Goal: Task Accomplishment & Management: Manage account settings

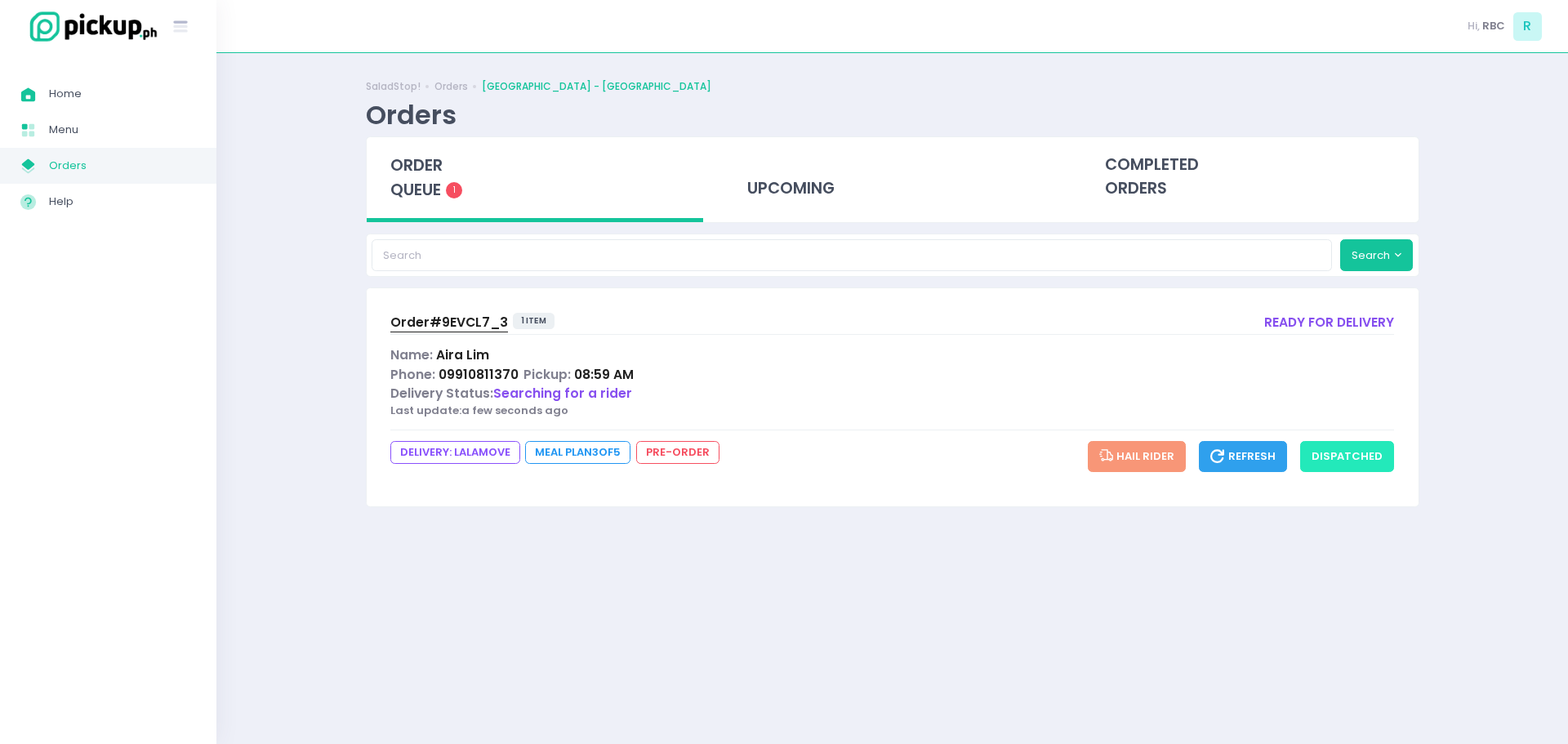
click at [1348, 461] on button "dispatched" at bounding box center [1347, 456] width 94 height 31
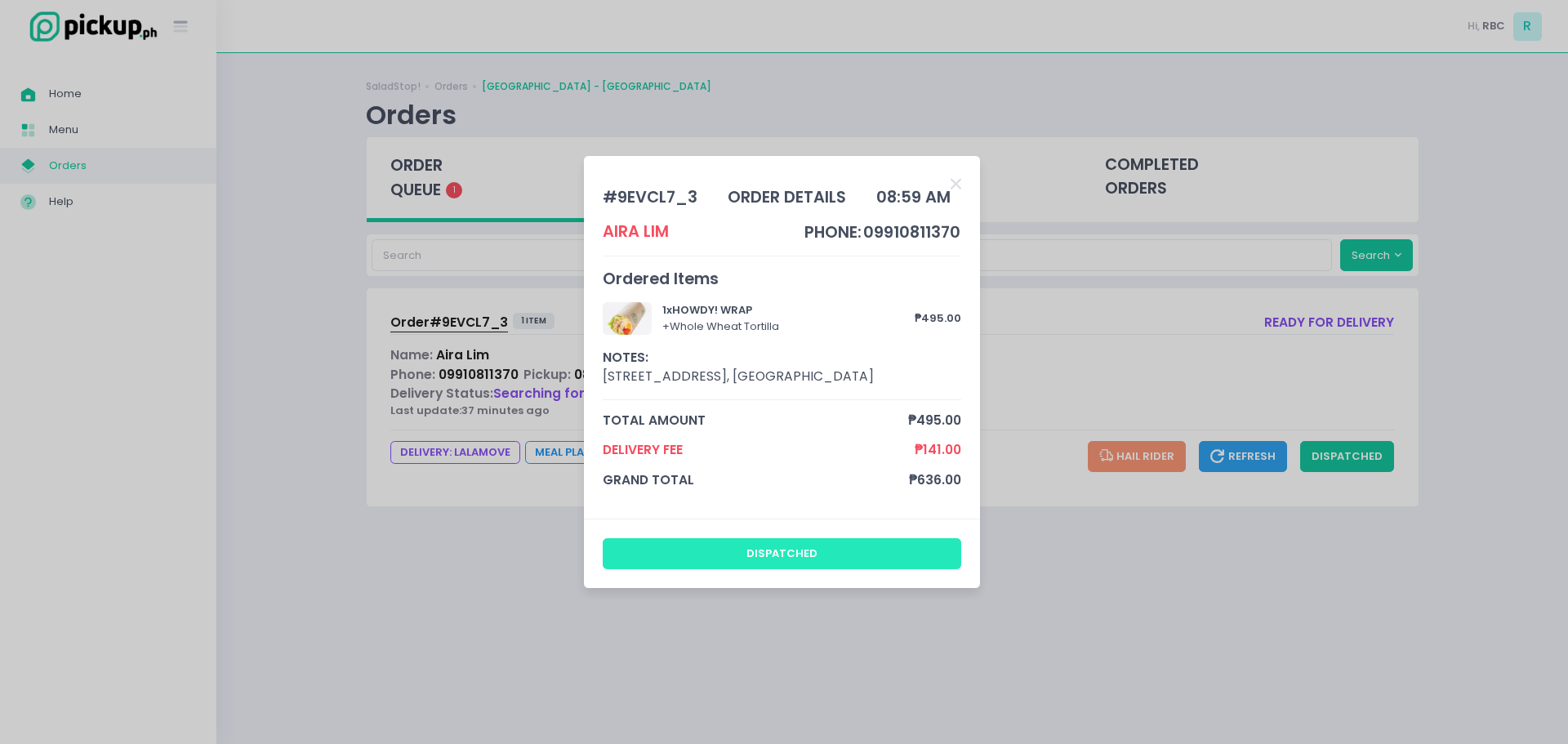
click at [823, 558] on button "dispatched" at bounding box center [782, 553] width 360 height 31
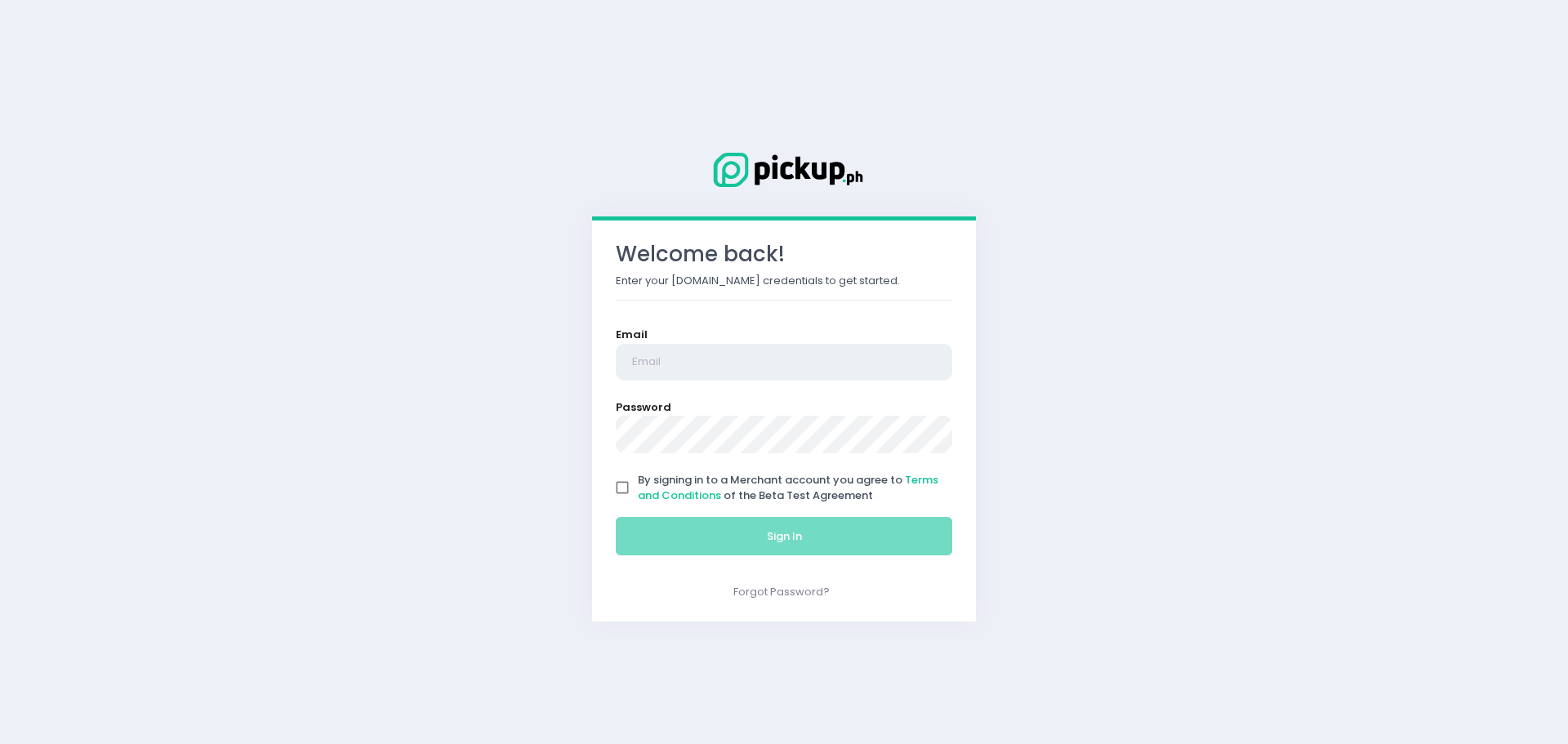
type input "[EMAIL_ADDRESS][DOMAIN_NAME]"
click at [627, 486] on input "By signing in to a Merchant account you agree to Terms and Conditions of the Be…" at bounding box center [622, 487] width 31 height 31
checkbox input "true"
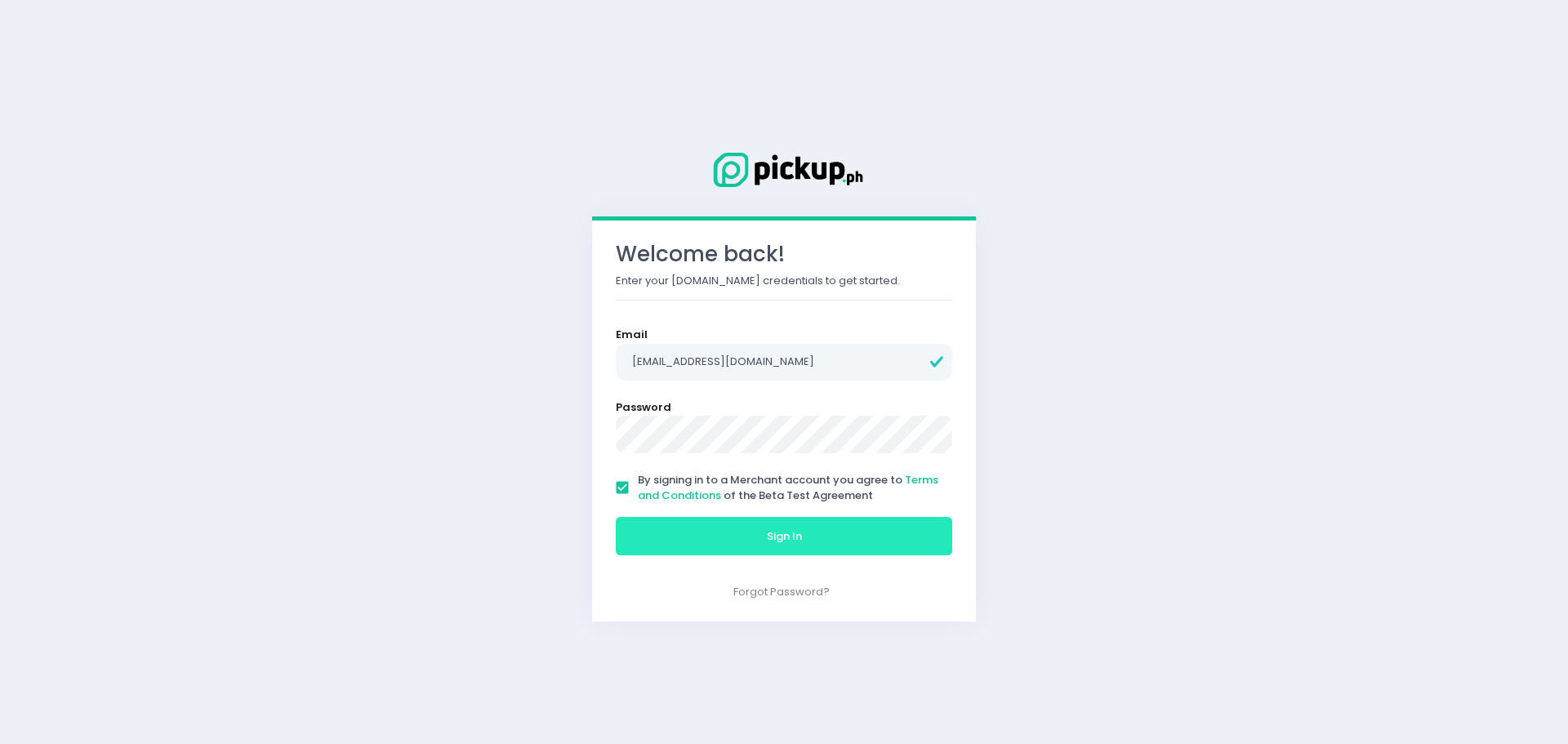
click at [725, 537] on button "Sign In" at bounding box center [783, 537] width 336 height 39
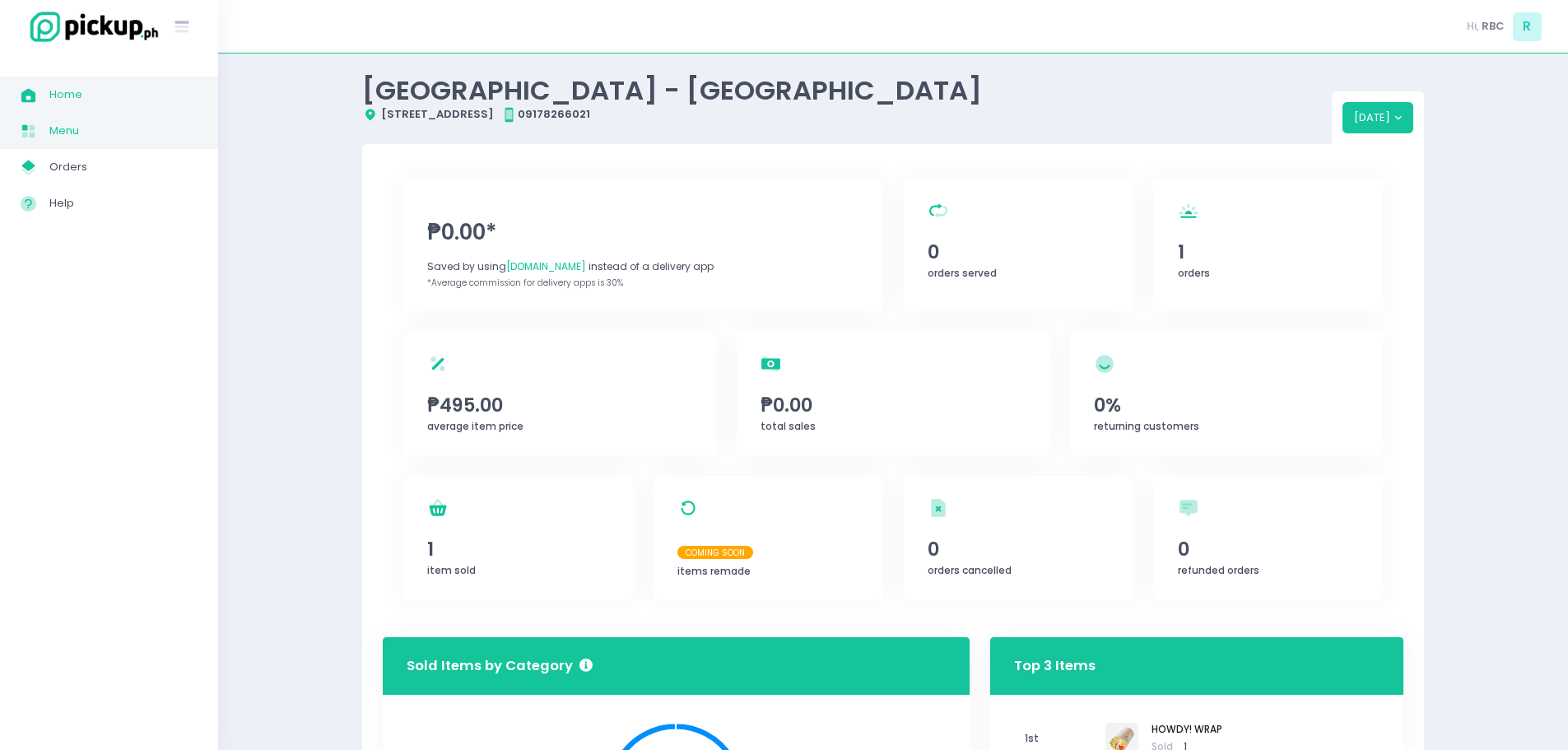
click at [68, 146] on link "Menu Created with Sketch. Menu" at bounding box center [109, 130] width 218 height 36
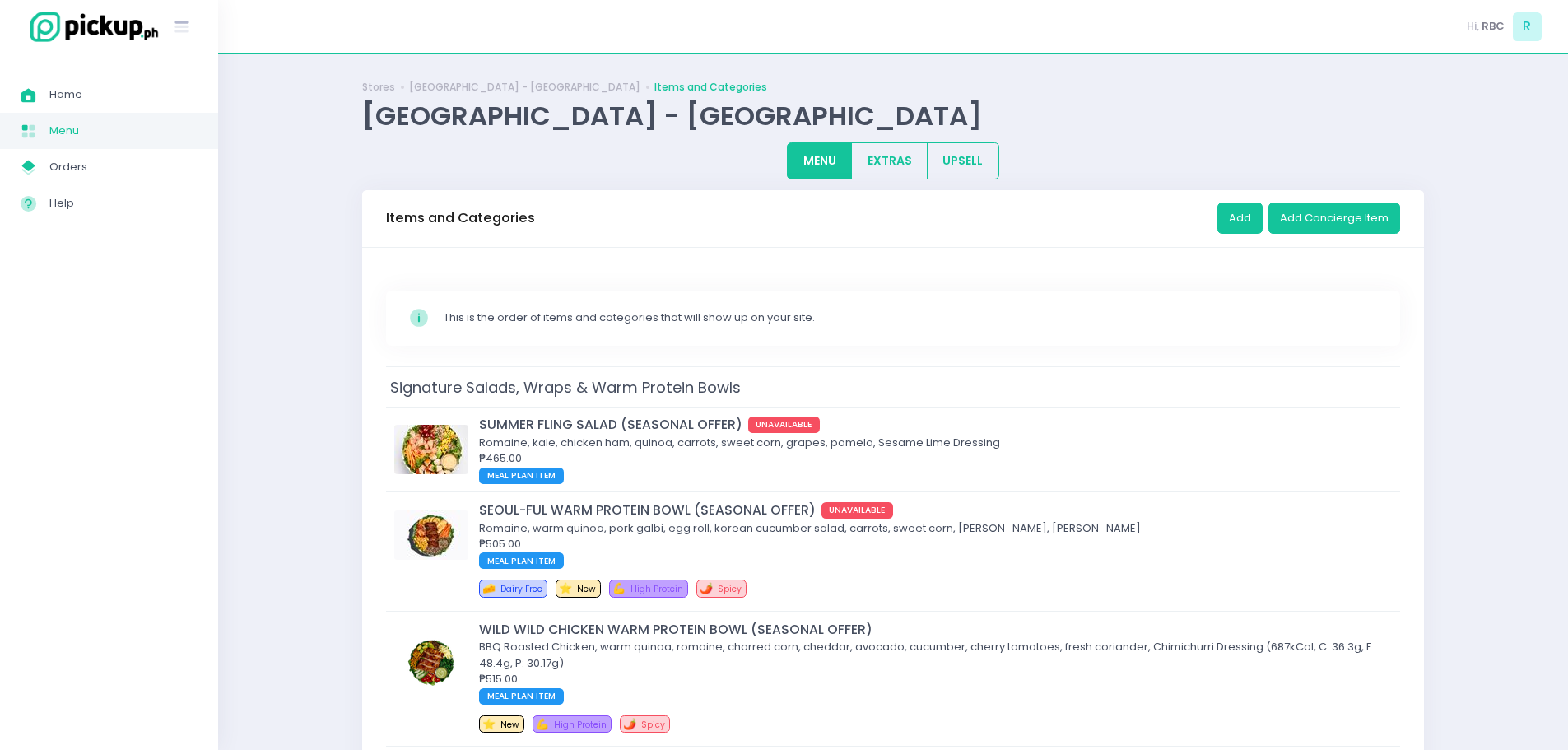
click at [99, 116] on link "Menu Created with Sketch. Menu" at bounding box center [109, 130] width 218 height 36
click at [102, 177] on span "Orders" at bounding box center [123, 167] width 148 height 22
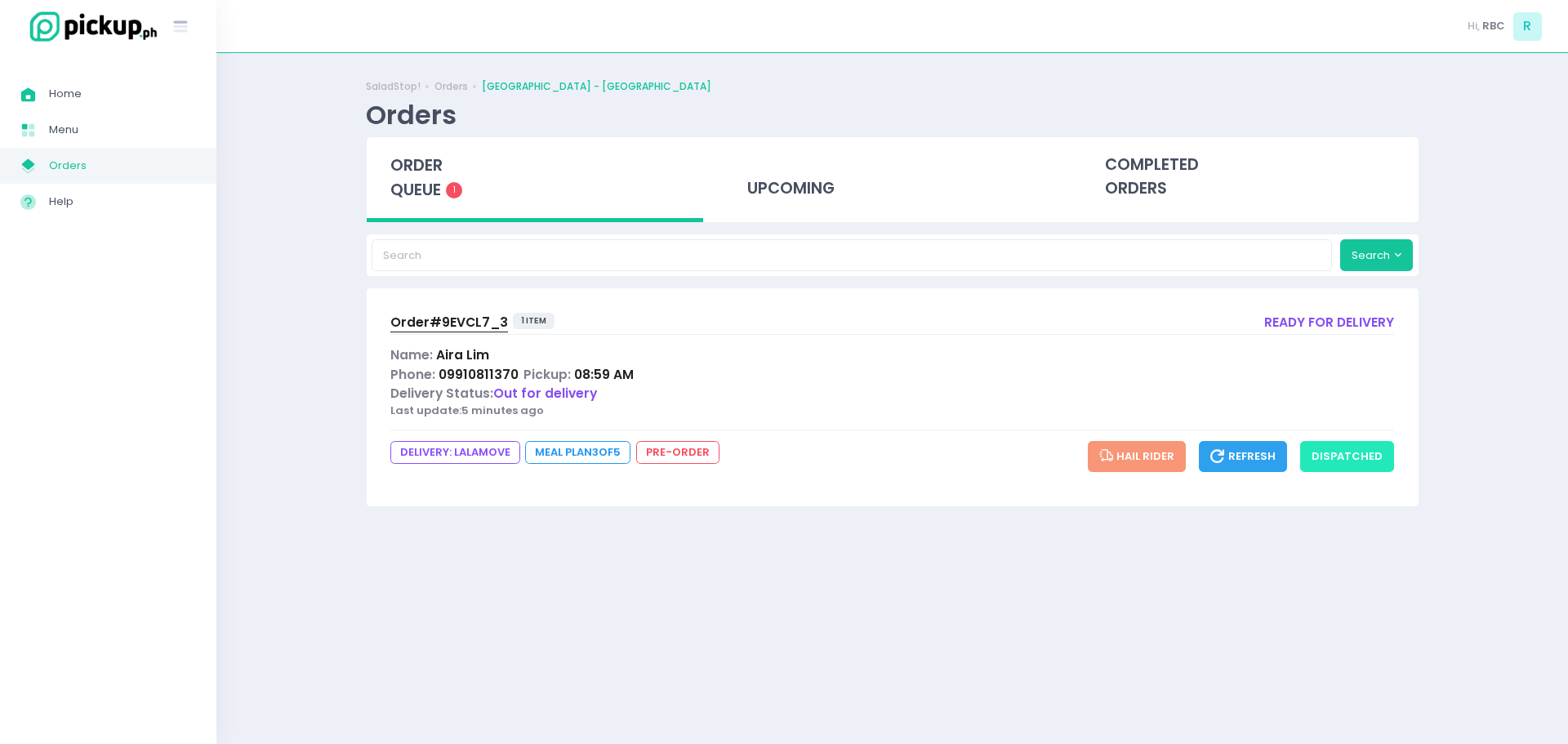
click at [1351, 462] on button "dispatched" at bounding box center [1347, 456] width 94 height 31
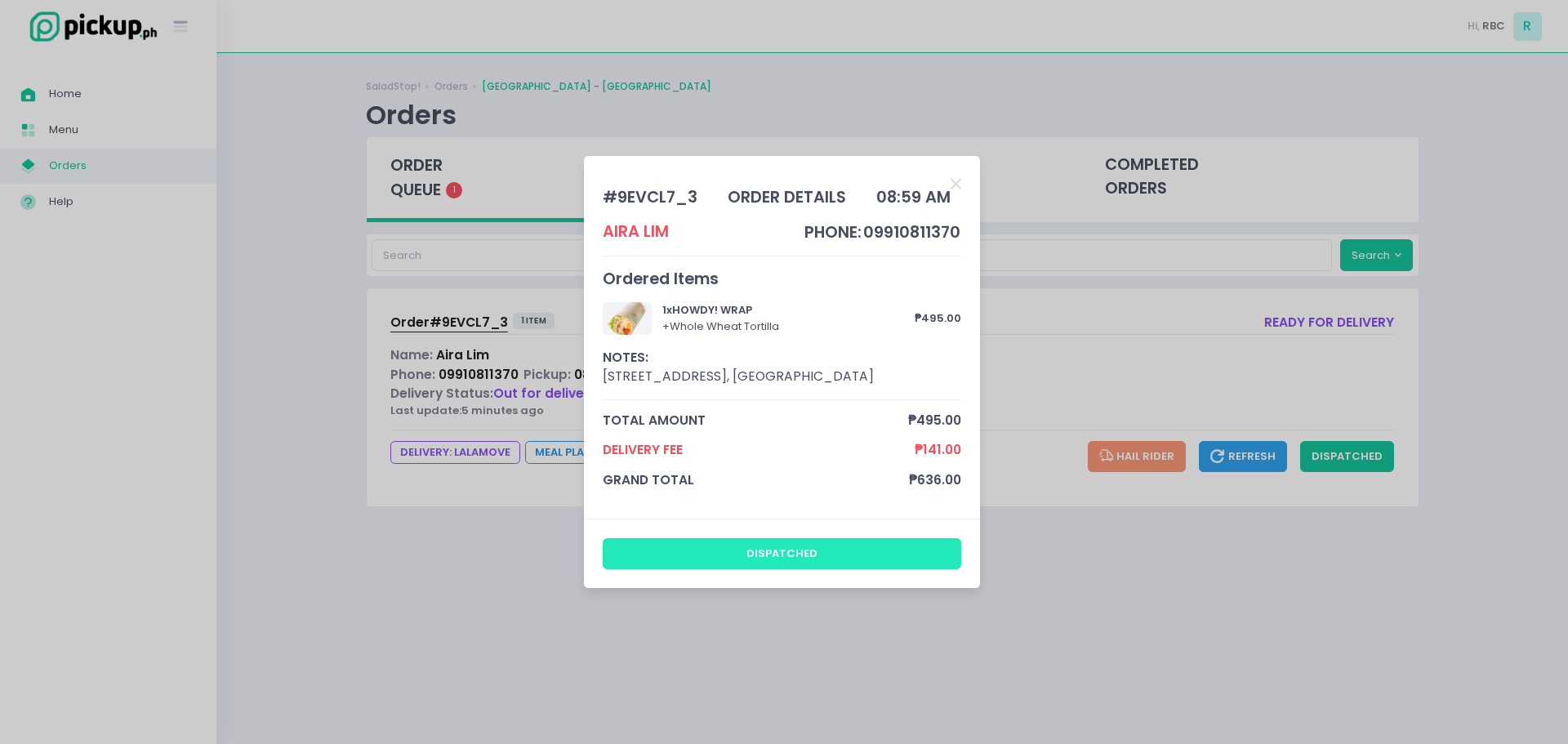
click at [777, 557] on button "dispatched" at bounding box center [782, 553] width 360 height 31
